Goal: Task Accomplishment & Management: Use online tool/utility

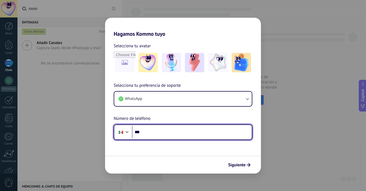
click at [162, 134] on input "***" at bounding box center [192, 132] width 120 height 12
type input "**********"
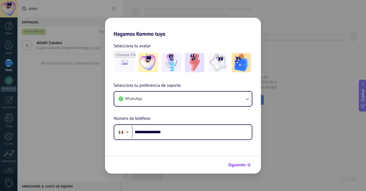
click at [238, 166] on span "Siguiente" at bounding box center [236, 165] width 17 height 4
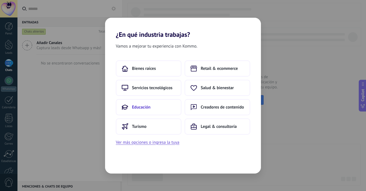
click at [155, 103] on button "Educación" at bounding box center [149, 107] width 66 height 16
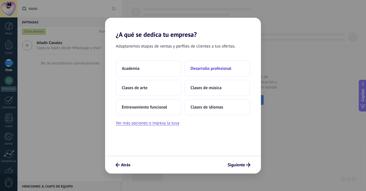
click at [233, 70] on button "Desarrollo profesional" at bounding box center [218, 68] width 66 height 16
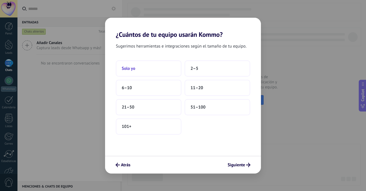
click at [148, 72] on button "Solo yo" at bounding box center [149, 68] width 66 height 16
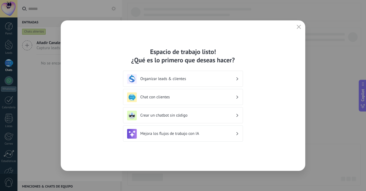
click at [215, 74] on div "Organizar leads & clientes" at bounding box center [183, 79] width 112 height 10
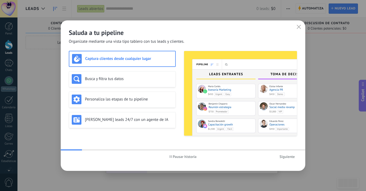
click at [274, 33] on h2 "Saluda a tu pipeline" at bounding box center [183, 32] width 229 height 8
click at [298, 28] on icon "button" at bounding box center [299, 27] width 4 height 4
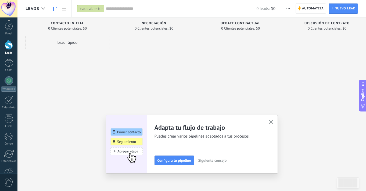
scroll to position [33, 0]
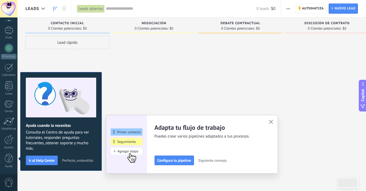
click at [271, 122] on use "button" at bounding box center [271, 122] width 4 height 4
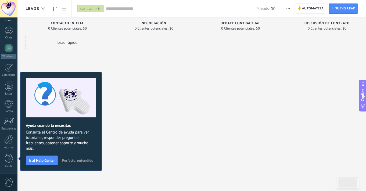
click at [123, 120] on div at bounding box center [154, 96] width 84 height 121
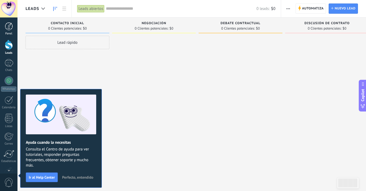
click at [10, 27] on div at bounding box center [9, 26] width 8 height 8
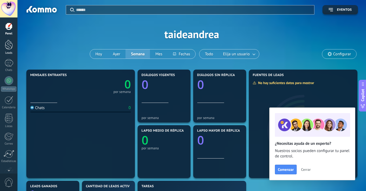
click at [8, 45] on div at bounding box center [9, 45] width 8 height 10
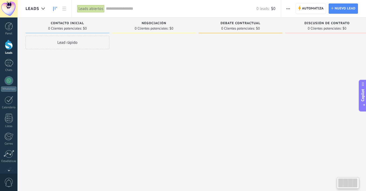
click at [138, 68] on div at bounding box center [154, 96] width 84 height 121
click at [92, 62] on div "Lead rápido" at bounding box center [68, 96] width 84 height 121
click at [138, 73] on div at bounding box center [154, 96] width 84 height 121
click at [134, 117] on div at bounding box center [154, 96] width 84 height 121
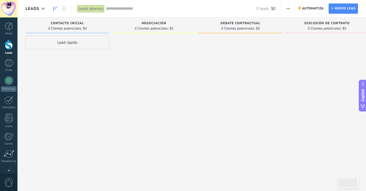
click at [8, 8] on div at bounding box center [8, 8] width 17 height 17
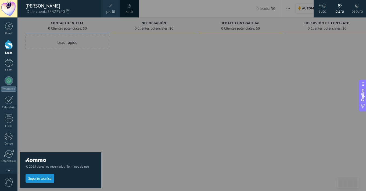
click at [129, 8] on span at bounding box center [130, 6] width 6 height 6
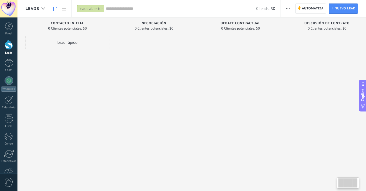
click at [110, 54] on div "Contacto inicial 0 Clientes potenciales: $0 Lead rápido" at bounding box center [69, 86] width 87 height 139
click at [321, 9] on span "Automatiza" at bounding box center [313, 9] width 22 height 10
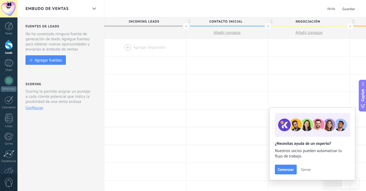
click at [306, 170] on span "Cerrar" at bounding box center [306, 170] width 10 height 4
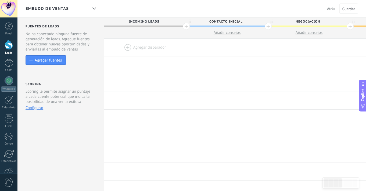
click at [126, 45] on div at bounding box center [145, 47] width 82 height 17
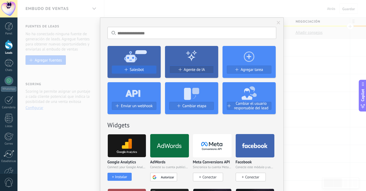
click at [145, 69] on div "Salesbot" at bounding box center [134, 69] width 44 height 5
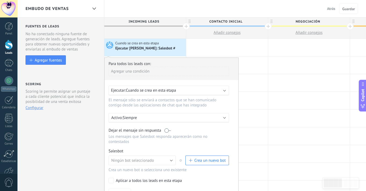
click at [201, 89] on div "Ejecutar: Cuando se crea en esta etapa" at bounding box center [166, 90] width 111 height 5
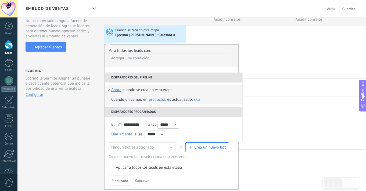
scroll to position [13, 0]
click at [220, 35] on div at bounding box center [227, 34] width 82 height 17
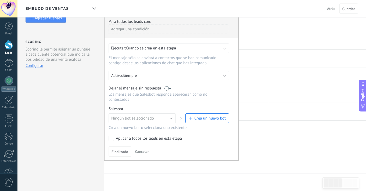
scroll to position [44, 0]
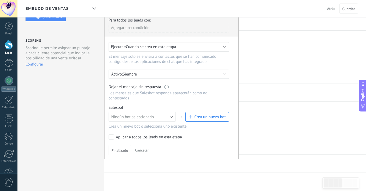
click at [224, 47] on b at bounding box center [224, 46] width 3 height 3
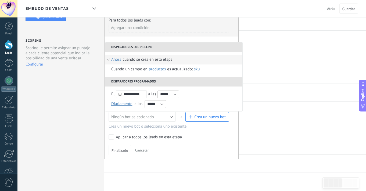
click at [218, 31] on div "Agregar una condición" at bounding box center [169, 27] width 120 height 9
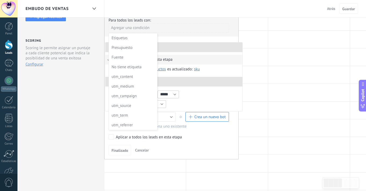
click at [218, 31] on div at bounding box center [172, 86] width 134 height 145
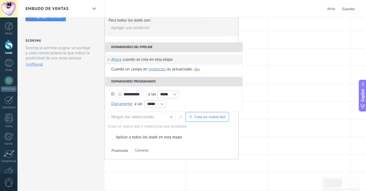
click at [219, 147] on div "Finalizado Cancelar" at bounding box center [172, 150] width 126 height 10
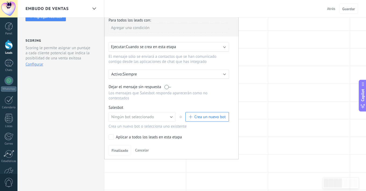
click at [216, 147] on div "Finalizado Cancelar" at bounding box center [172, 150] width 126 height 10
click at [267, 96] on div at bounding box center [227, 92] width 82 height 17
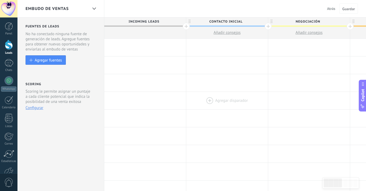
scroll to position [0, 0]
click at [208, 47] on div at bounding box center [227, 47] width 82 height 17
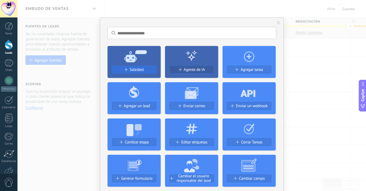
click at [135, 71] on span "Salesbot" at bounding box center [137, 69] width 14 height 5
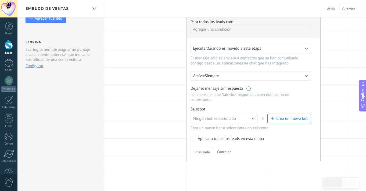
scroll to position [44, 0]
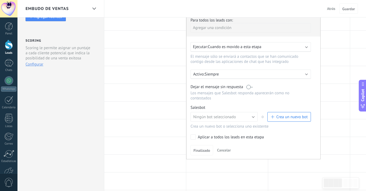
click at [307, 47] on b at bounding box center [306, 46] width 3 height 3
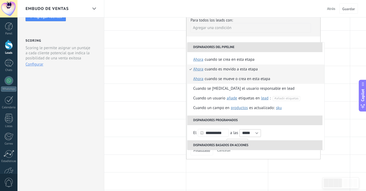
click at [242, 77] on div "Cuando se mueve o crea en esta etapa" at bounding box center [238, 79] width 66 height 10
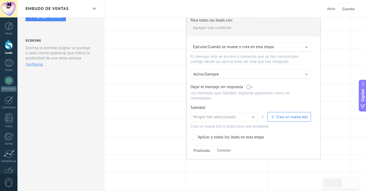
click at [292, 120] on button "Crea un nuevo bot" at bounding box center [290, 117] width 44 height 10
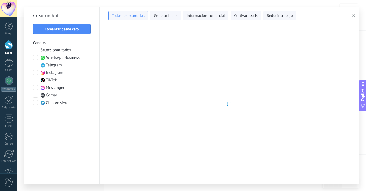
type input "**********"
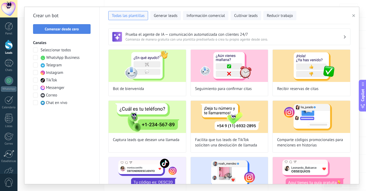
click at [68, 29] on span "Comenzar desde cero" at bounding box center [62, 29] width 34 height 4
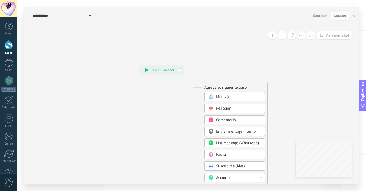
click at [89, 16] on icon at bounding box center [90, 16] width 2 height 2
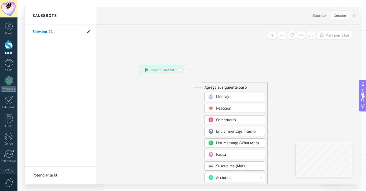
click at [88, 31] on icon at bounding box center [88, 31] width 3 height 3
type input "**********"
click at [90, 32] on icon at bounding box center [88, 31] width 6 height 3
type input "**********"
click at [235, 99] on div at bounding box center [191, 95] width 335 height 177
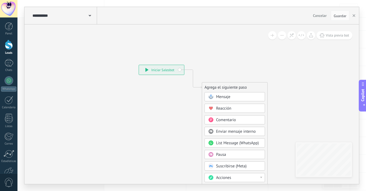
click at [227, 97] on span "Mensaje" at bounding box center [223, 96] width 14 height 5
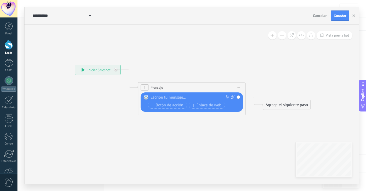
click at [209, 96] on div at bounding box center [191, 97] width 80 height 5
paste div
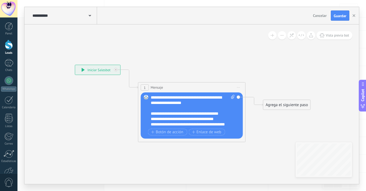
click at [157, 99] on div "**********" at bounding box center [193, 111] width 84 height 32
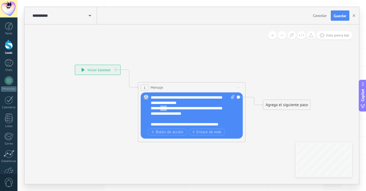
drag, startPoint x: 170, startPoint y: 109, endPoint x: 164, endPoint y: 109, distance: 5.4
click at [164, 109] on div "**********" at bounding box center [193, 111] width 84 height 32
drag, startPoint x: 205, startPoint y: 109, endPoint x: 155, endPoint y: 108, distance: 50.0
click at [155, 108] on div "**********" at bounding box center [193, 111] width 84 height 32
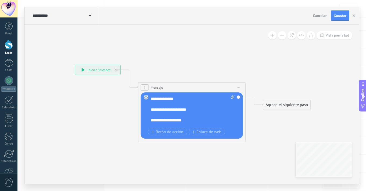
scroll to position [81, 0]
click at [186, 109] on div "**********" at bounding box center [190, 108] width 79 height 5
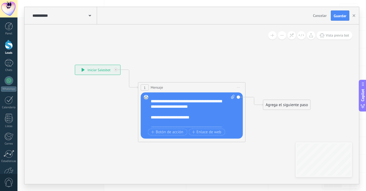
scroll to position [143, 0]
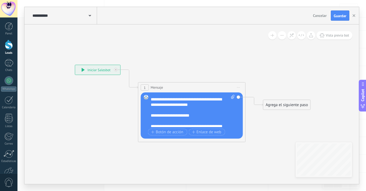
click at [198, 117] on div "**********" at bounding box center [190, 115] width 79 height 5
drag, startPoint x: 198, startPoint y: 115, endPoint x: 149, endPoint y: 115, distance: 48.7
click at [149, 115] on div "Reemplazar Quitar Convertir a mensaje de voz Arrastre la imagen aquí para adjun…" at bounding box center [192, 115] width 102 height 46
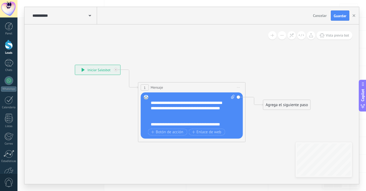
scroll to position [167, 0]
click at [220, 124] on div "**********" at bounding box center [190, 124] width 79 height 5
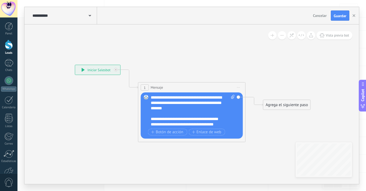
scroll to position [0, 0]
click at [233, 97] on icon at bounding box center [232, 97] width 3 height 4
click input "Subir" at bounding box center [0, 0] width 0 height 0
click at [345, 18] on button "Guardar" at bounding box center [340, 15] width 19 height 10
click at [355, 16] on icon "button" at bounding box center [354, 15] width 3 height 3
